Goal: Information Seeking & Learning: Understand process/instructions

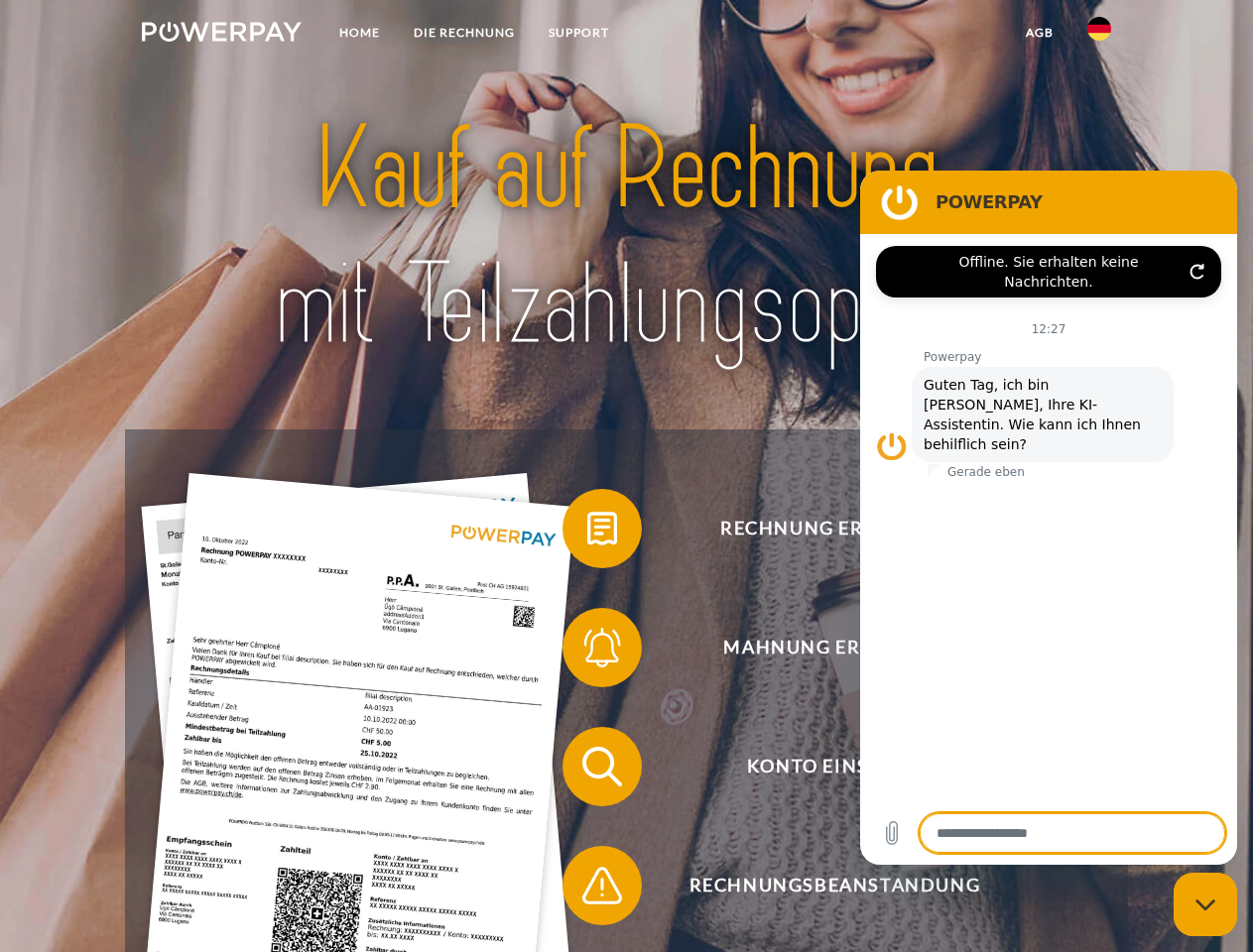
click at [222, 35] on img at bounding box center [222, 32] width 160 height 20
click at [1099, 35] on img at bounding box center [1099, 29] width 24 height 24
click at [1038, 33] on link "agb" at bounding box center [1039, 33] width 62 height 36
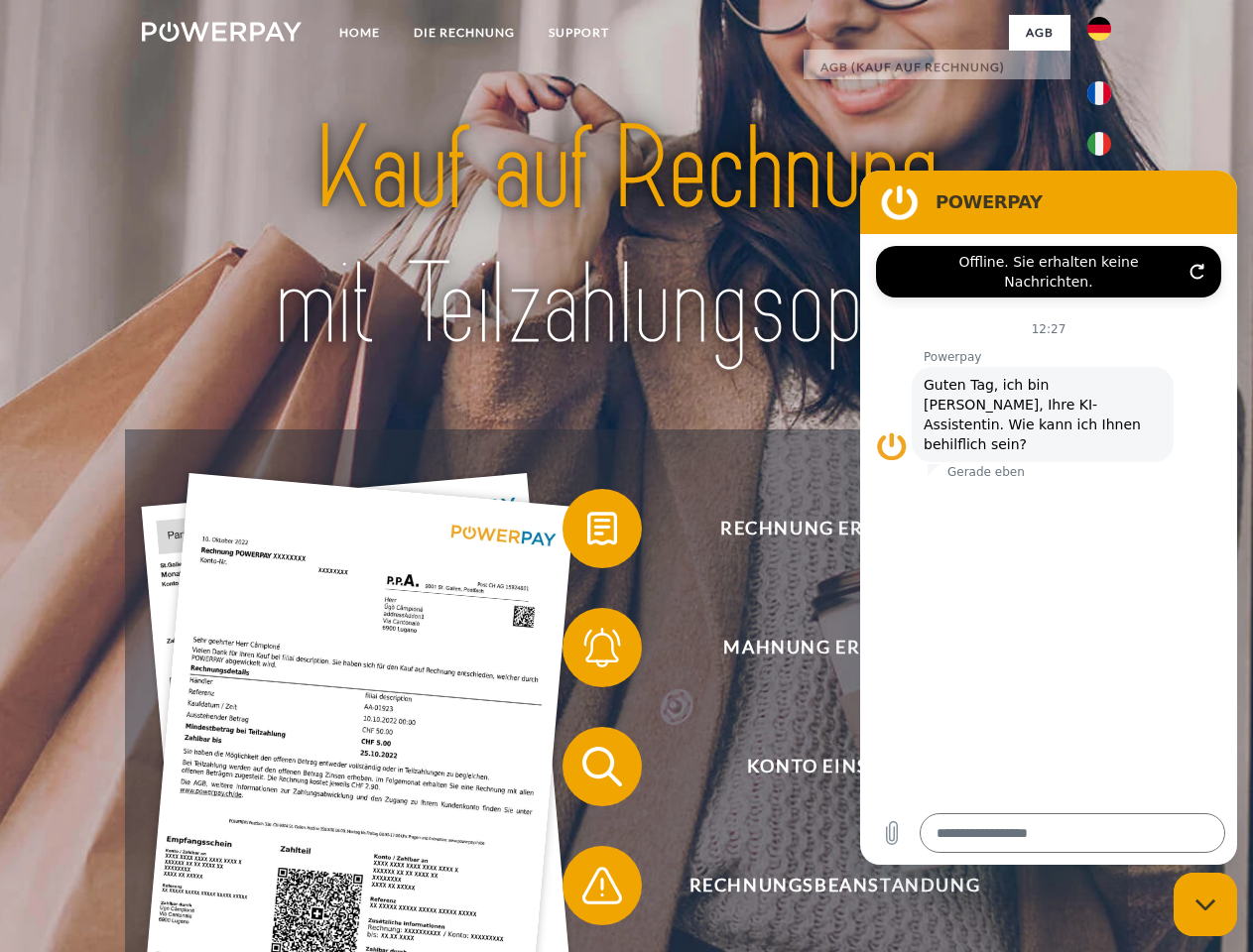
click at [587, 533] on span at bounding box center [572, 529] width 99 height 99
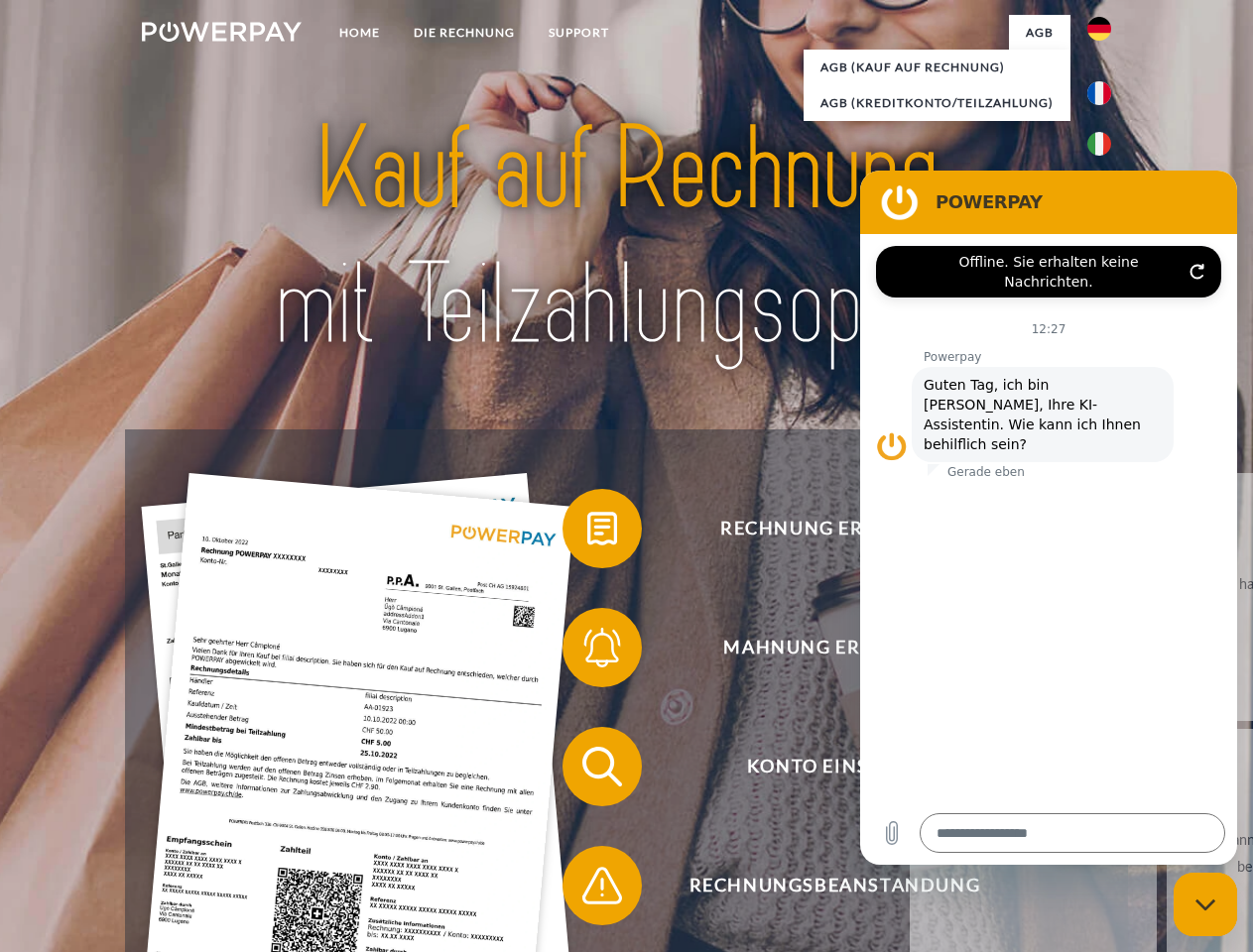
click at [909, 652] on link "zurück" at bounding box center [1032, 597] width 247 height 248
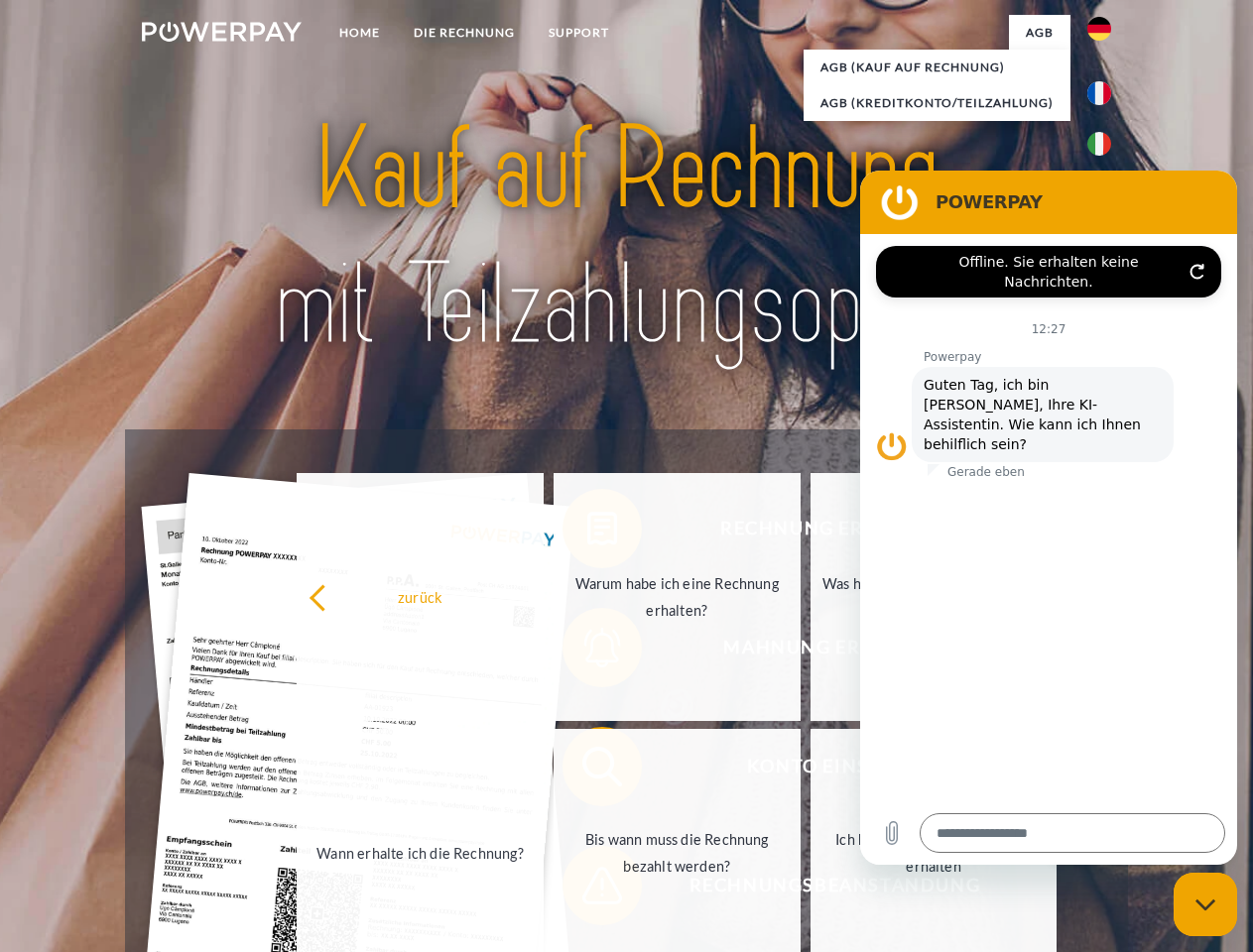
click at [544, 771] on link "Wann erhalte ich die Rechnung?" at bounding box center [419, 854] width 247 height 248
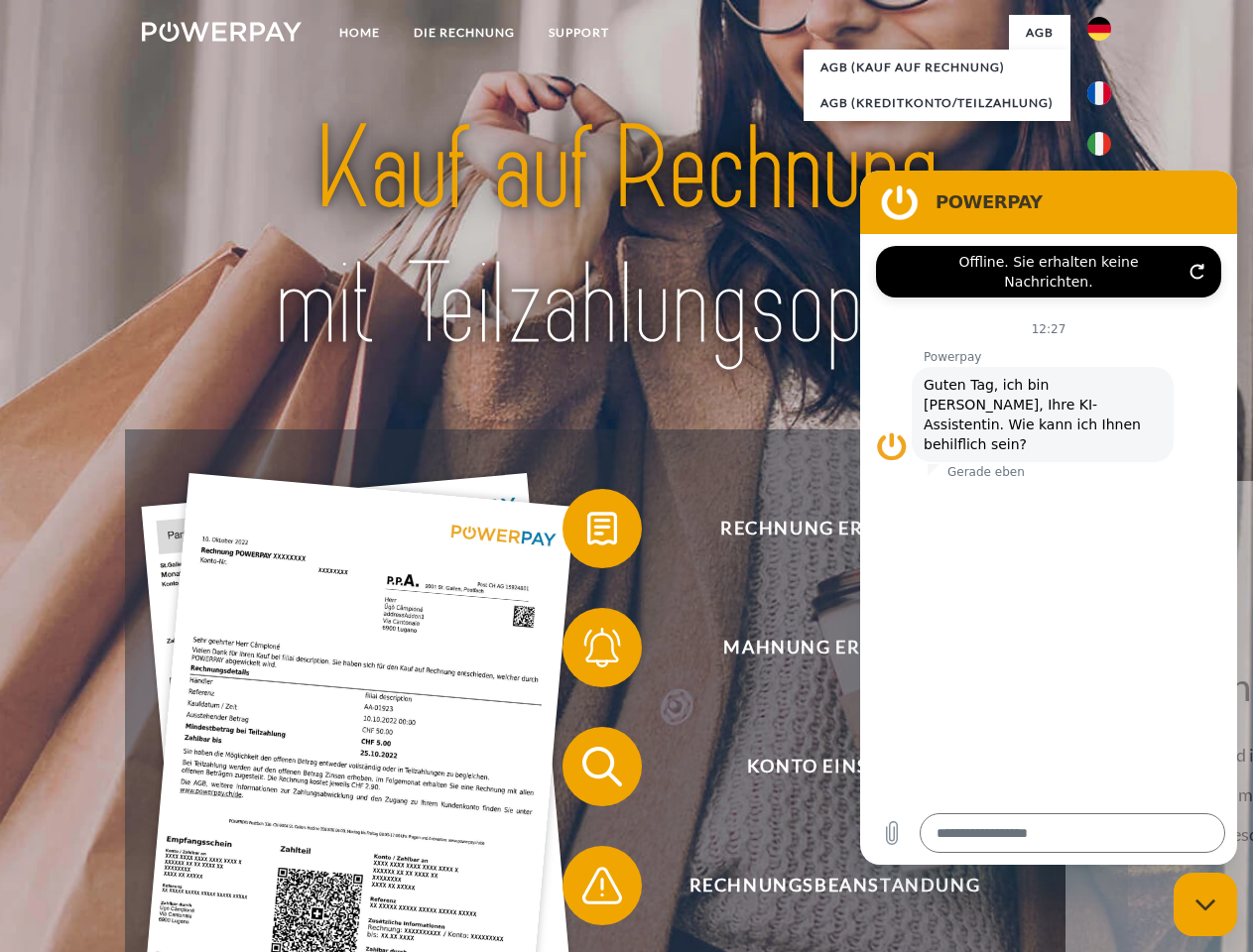
click at [587, 889] on span at bounding box center [572, 885] width 99 height 99
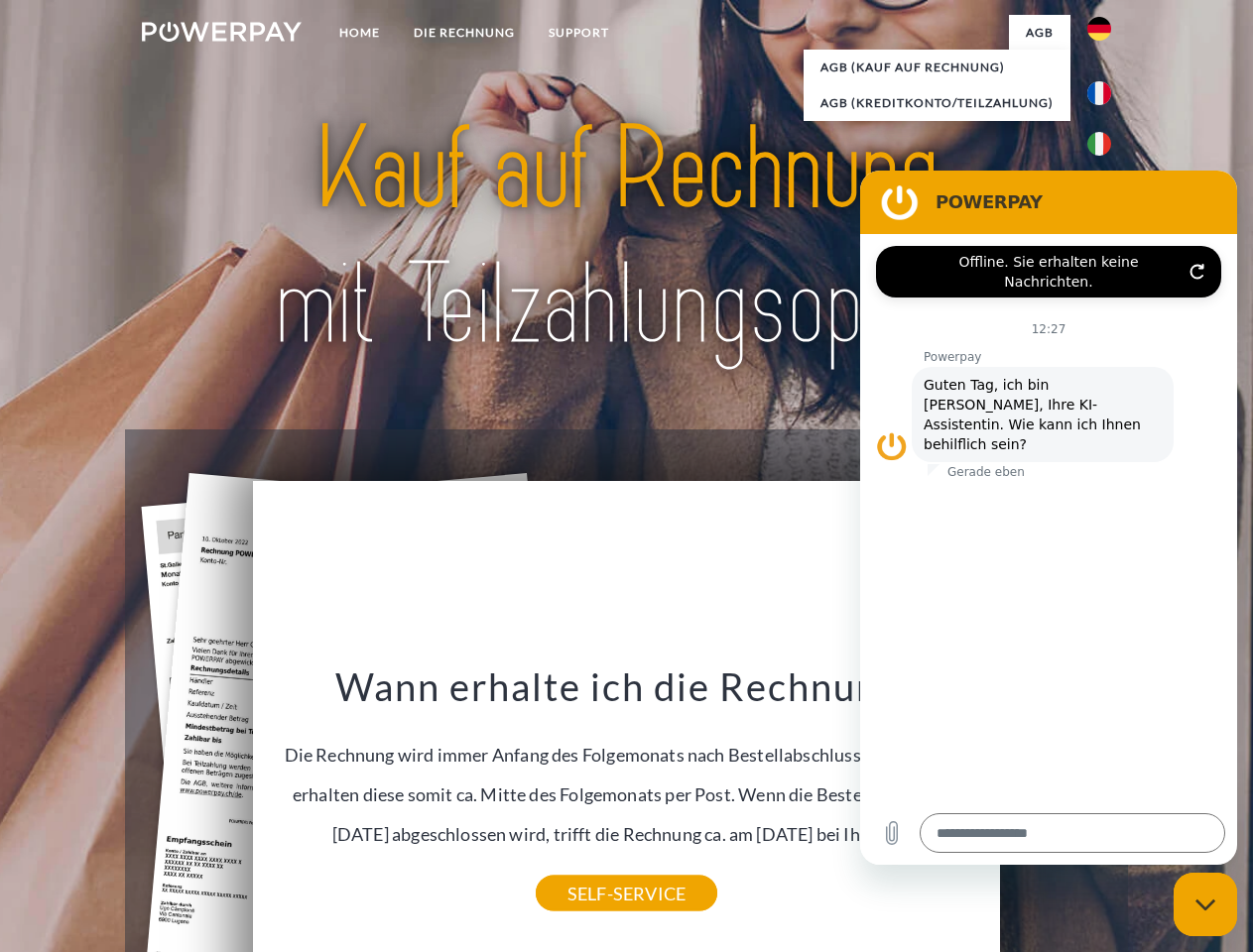
click at [1205, 904] on icon "Messaging-Fenster schließen" at bounding box center [1205, 904] width 21 height 13
type textarea "*"
